Goal: Find specific page/section: Find specific page/section

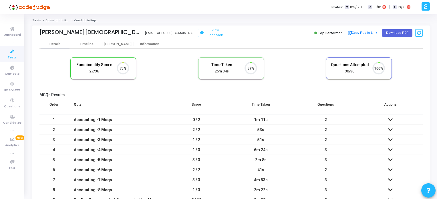
scroll to position [12, 15]
click at [11, 51] on icon at bounding box center [12, 51] width 12 height 7
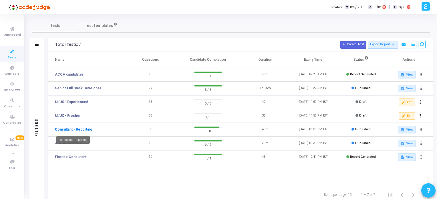
click at [83, 129] on link "Consultant - Reporting" at bounding box center [73, 129] width 37 height 5
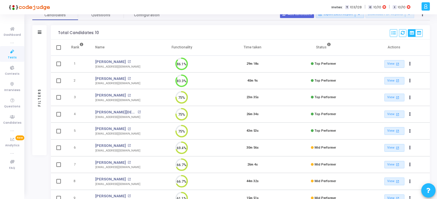
scroll to position [25, 0]
